Goal: Information Seeking & Learning: Find contact information

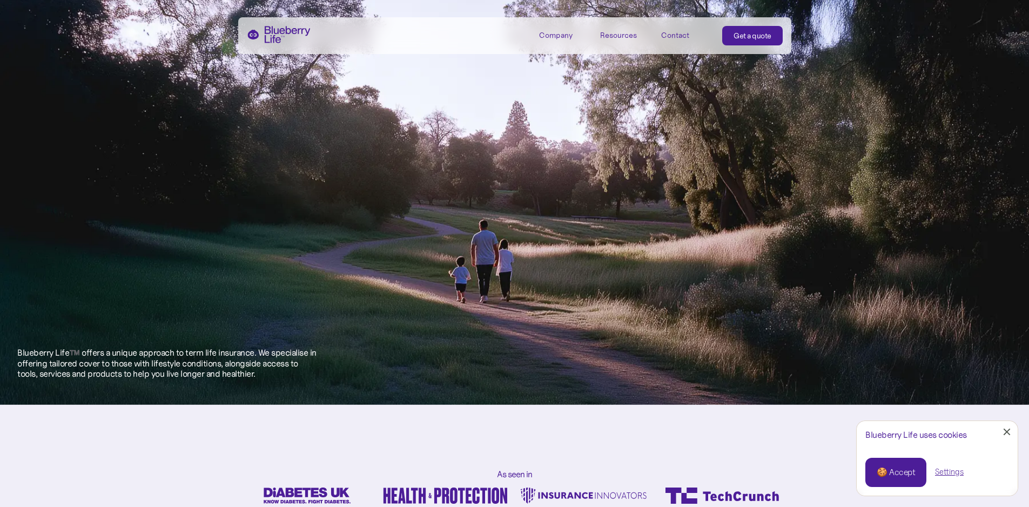
scroll to position [756, 0]
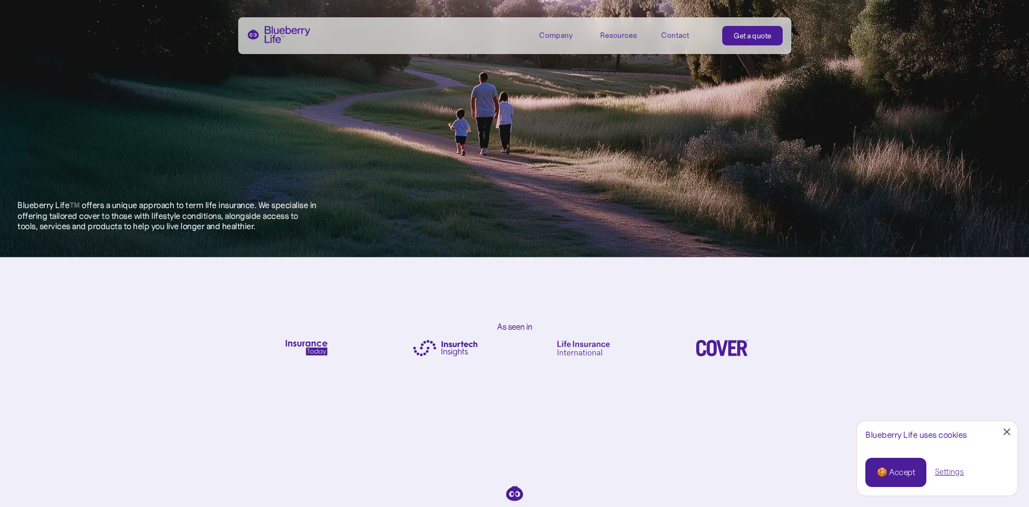
click at [1011, 427] on link "Close Cookie Popup" at bounding box center [1007, 432] width 22 height 22
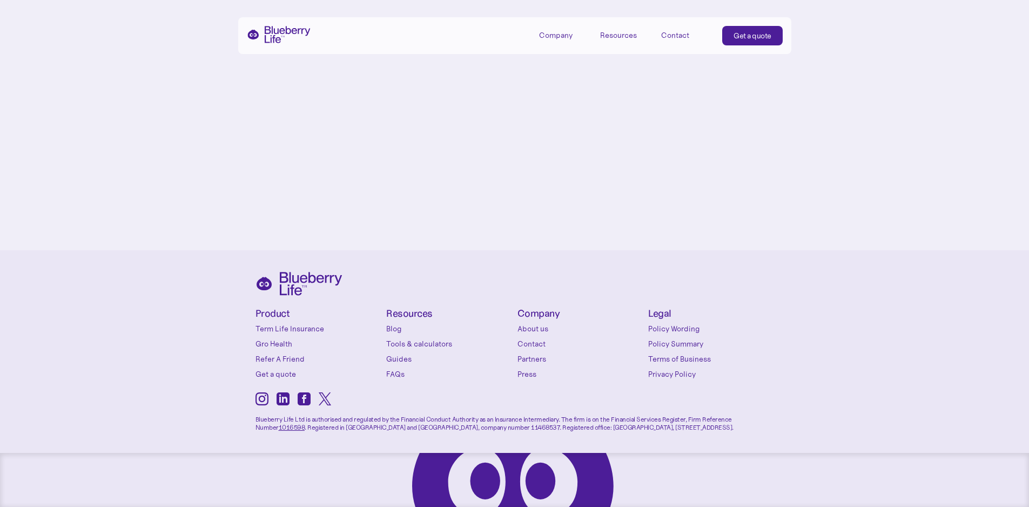
scroll to position [5096, 0]
click at [542, 343] on link "Contact" at bounding box center [581, 343] width 126 height 11
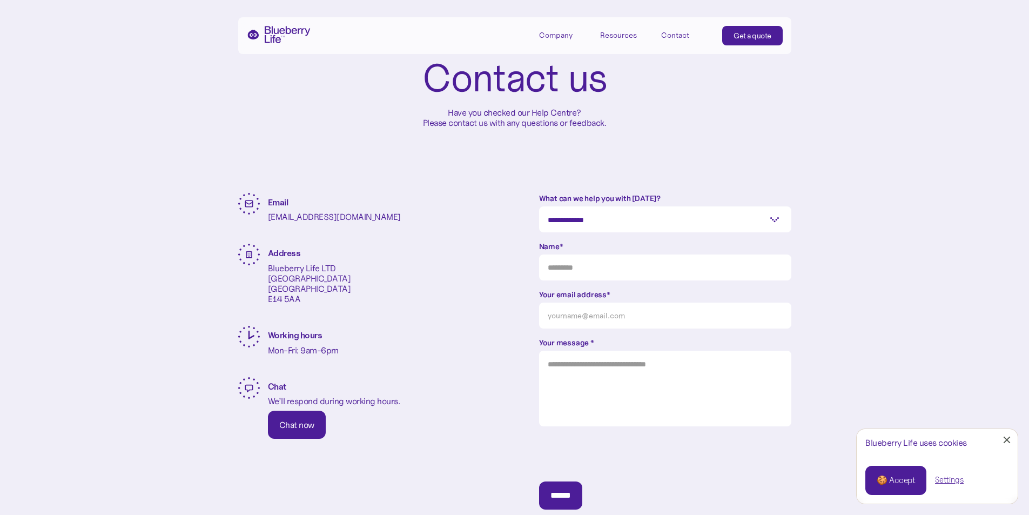
scroll to position [18, 0]
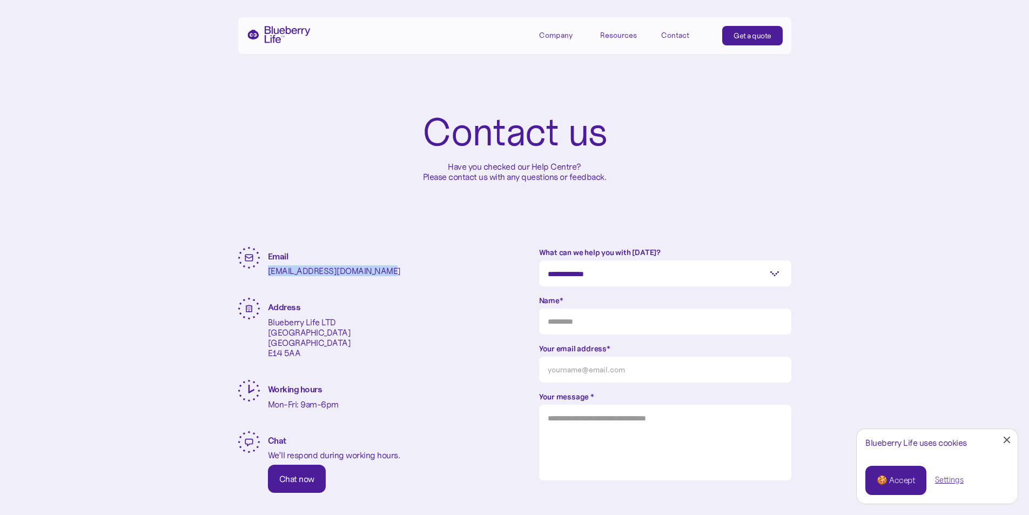
drag, startPoint x: 264, startPoint y: 266, endPoint x: 380, endPoint y: 272, distance: 116.3
click at [380, 272] on div "Email [EMAIL_ADDRESS][DOMAIN_NAME] Address Blueberry Life LTD [STREET_ADDRESS] …" at bounding box center [364, 367] width 252 height 241
copy p "[EMAIL_ADDRESS][DOMAIN_NAME]"
click at [448, 326] on div "Address Blueberry Life LTD [STREET_ADDRESS]" at bounding box center [364, 326] width 252 height 56
click at [122, 22] on div "**********" at bounding box center [514, 309] width 1029 height 654
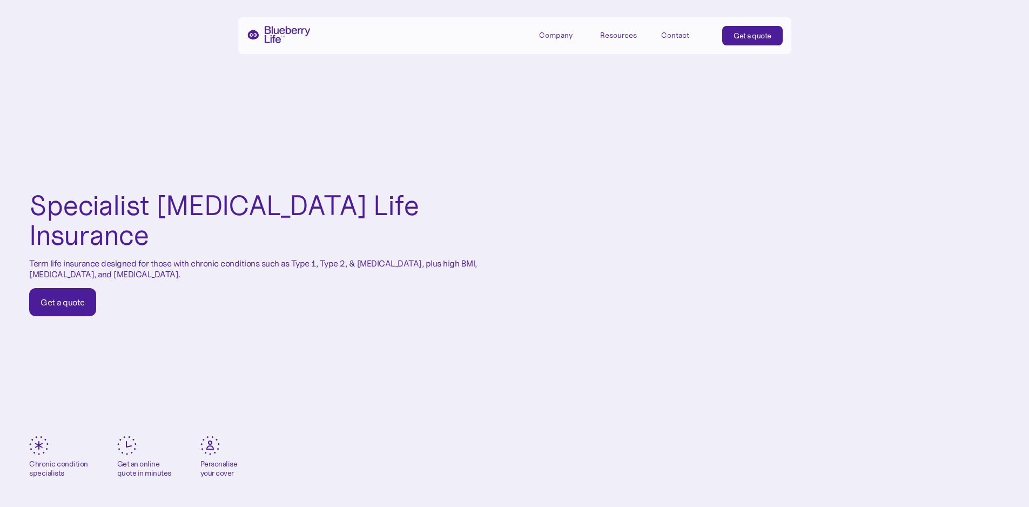
scroll to position [5063, 0]
